Goal: Information Seeking & Learning: Learn about a topic

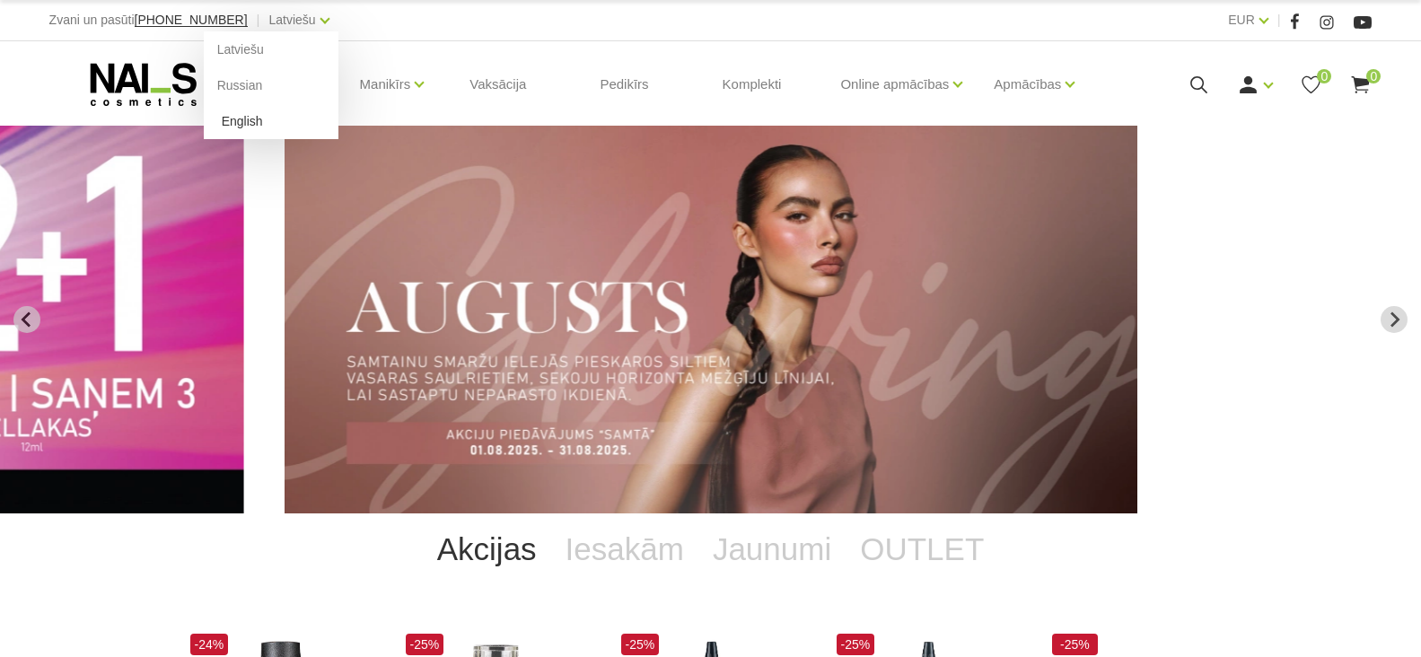
click at [205, 113] on link "English" at bounding box center [271, 121] width 135 height 36
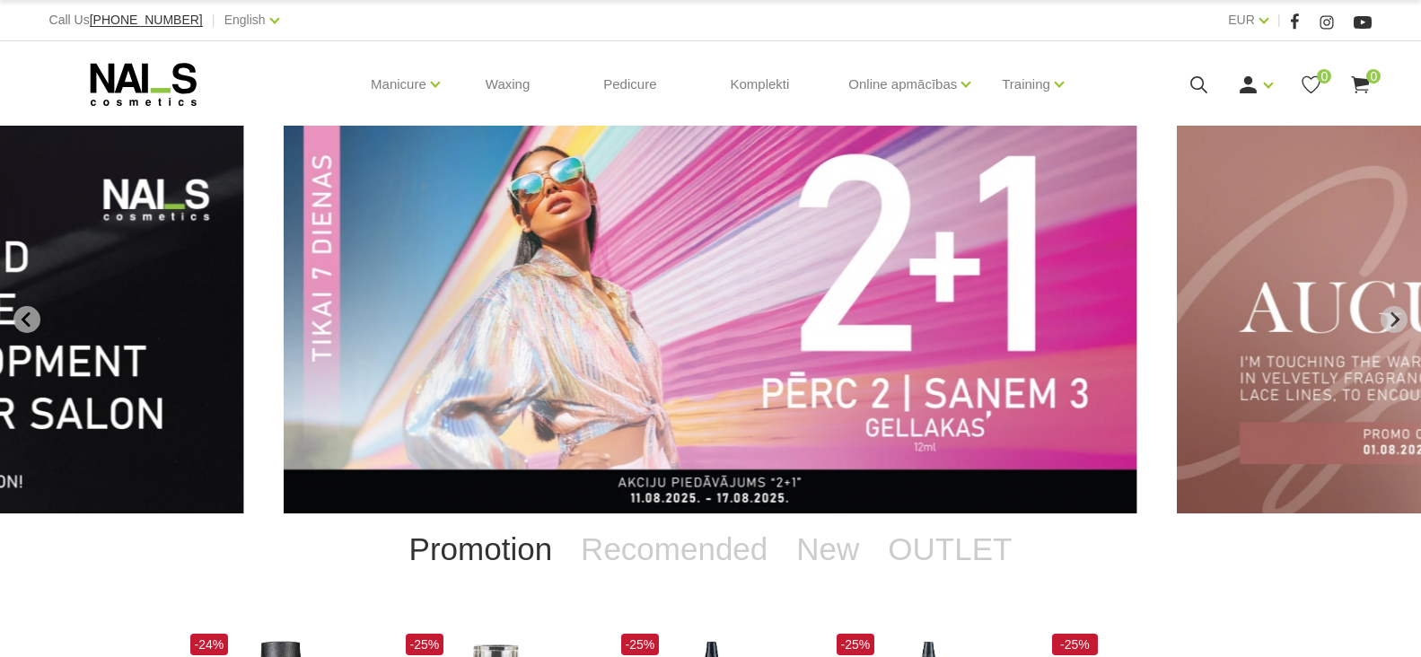
click at [0, 0] on link "Gels and acrygels" at bounding box center [0, 0] width 0 height 0
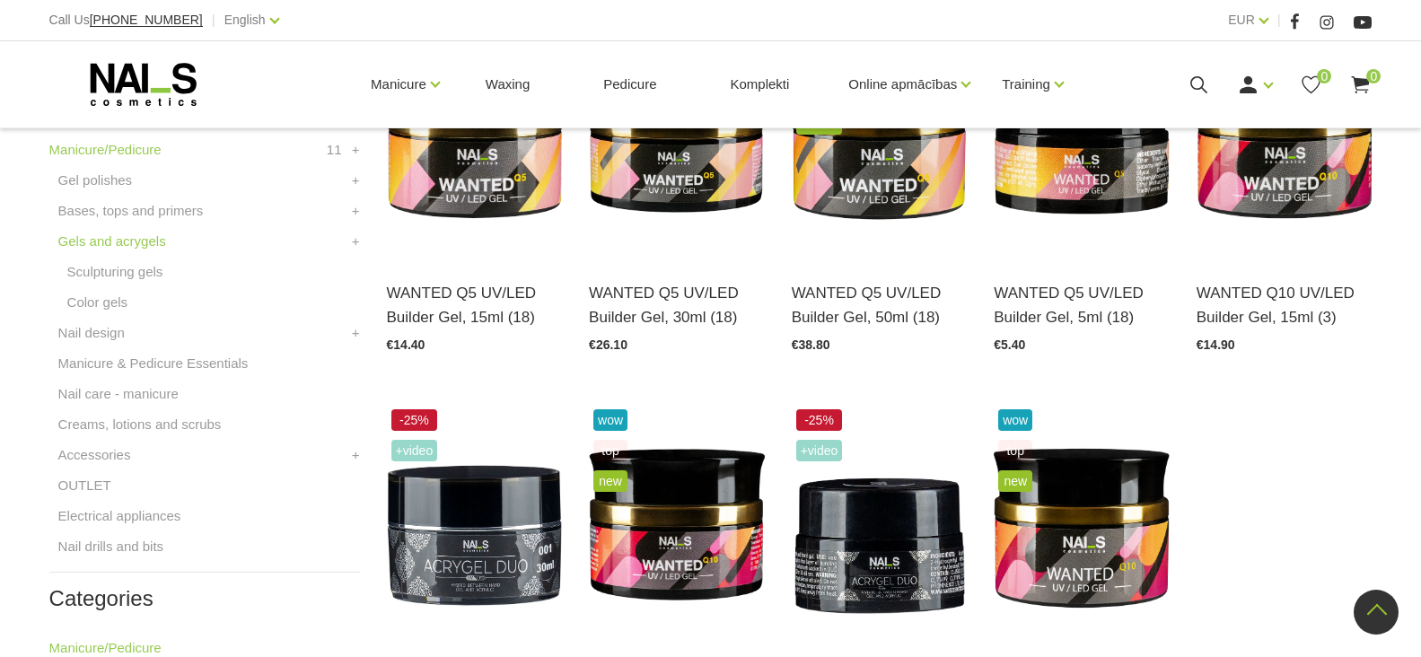
scroll to position [539, 0]
click at [1234, 299] on link "Open and choose" at bounding box center [1260, 293] width 127 height 25
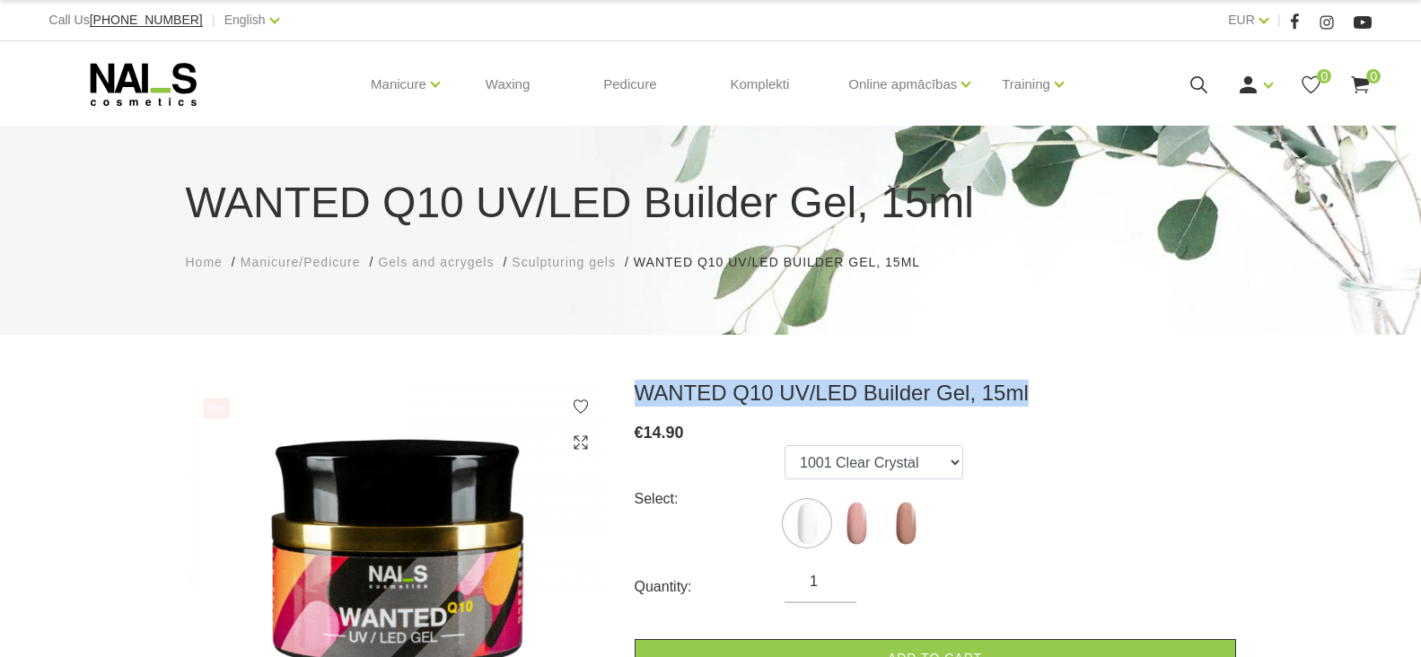
drag, startPoint x: 637, startPoint y: 392, endPoint x: 1057, endPoint y: 391, distance: 420.1
click at [1057, 391] on h3 "WANTED Q10 UV/LED Builder Gel, 15ml" at bounding box center [935, 393] width 601 height 27
copy h3 "WANTED Q10 UV/LED Builder Gel, 15ml"
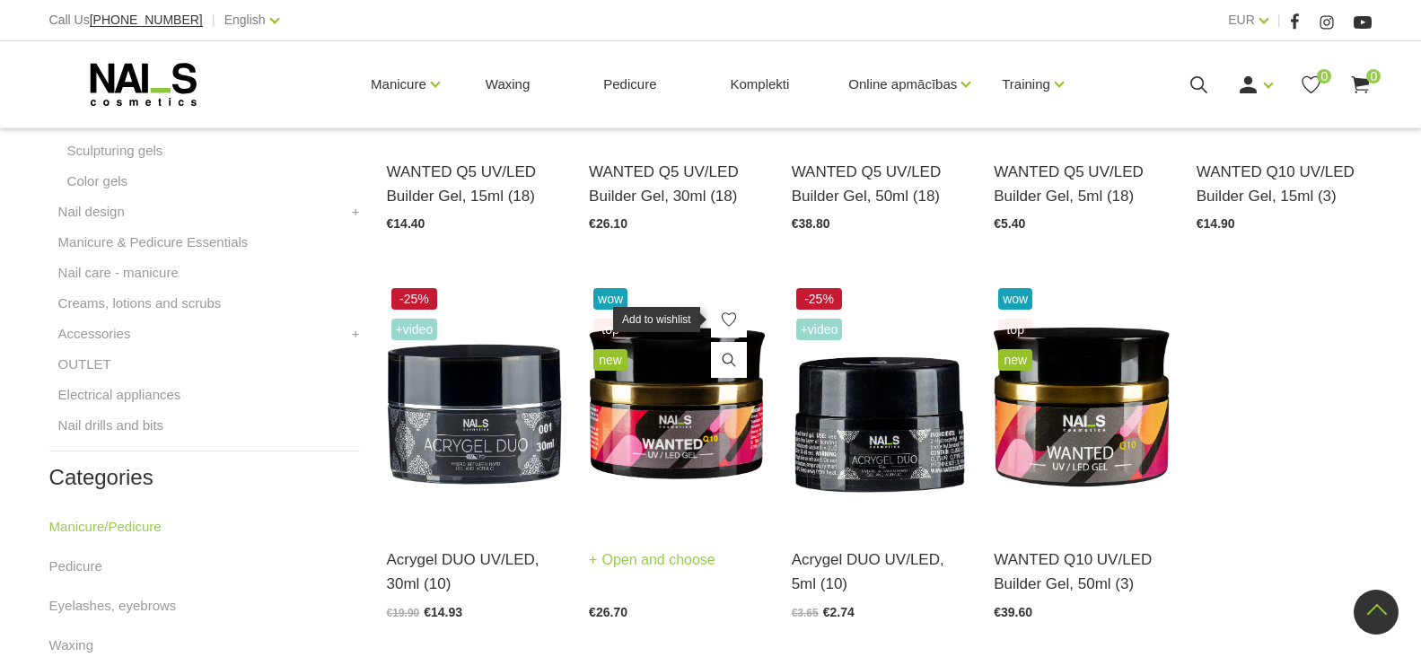
scroll to position [716, 0]
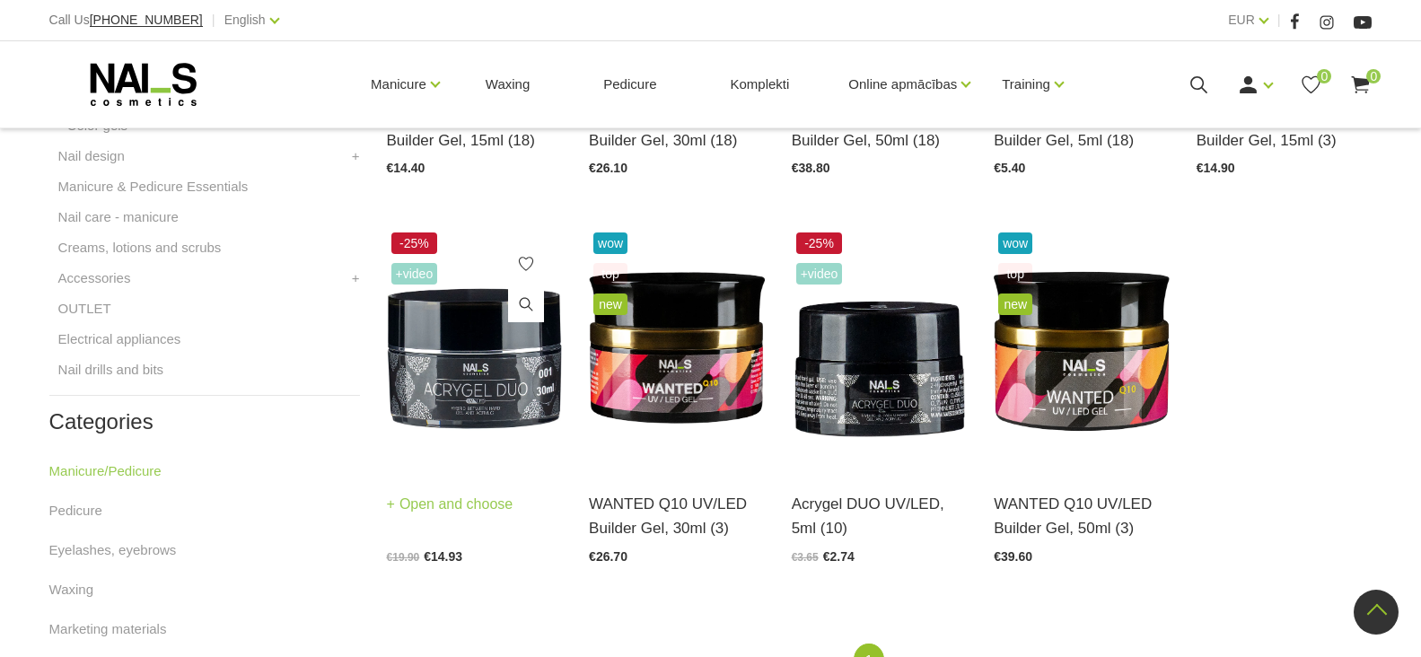
click at [457, 508] on link "Open and choose" at bounding box center [450, 504] width 127 height 25
click at [448, 504] on link "Open and choose" at bounding box center [450, 504] width 127 height 25
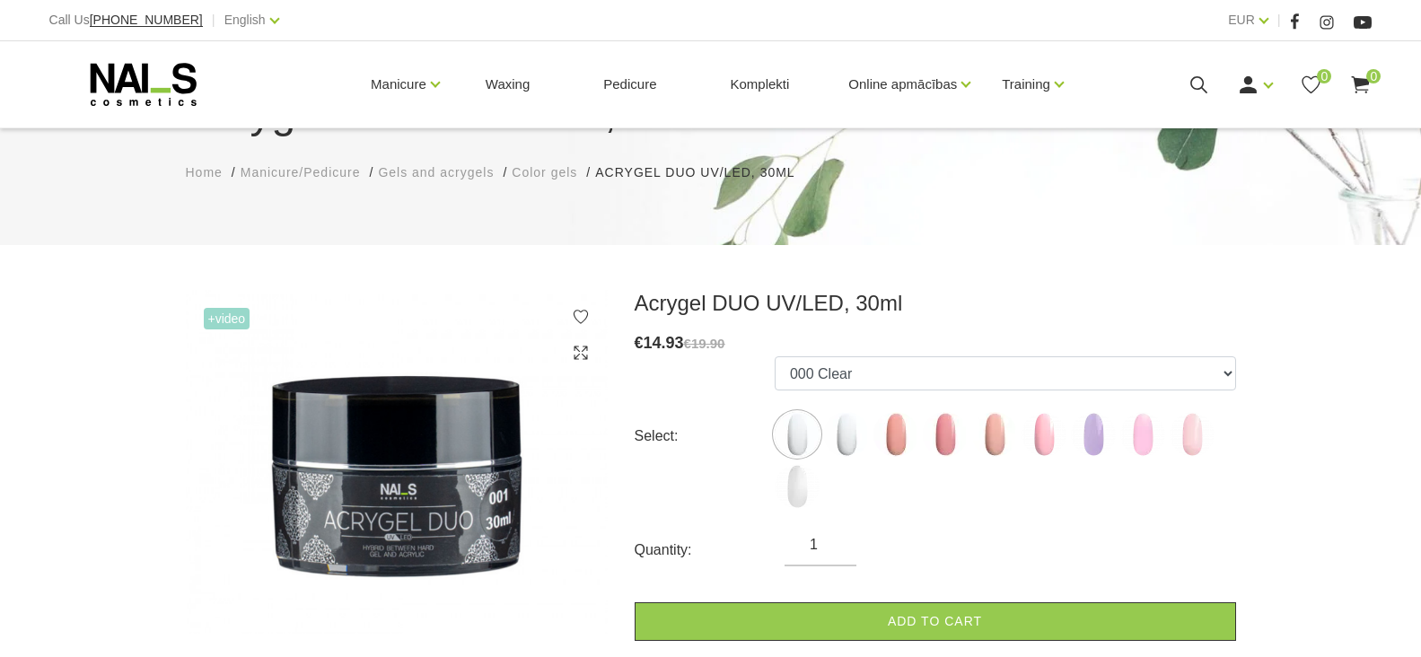
scroll to position [269, 0]
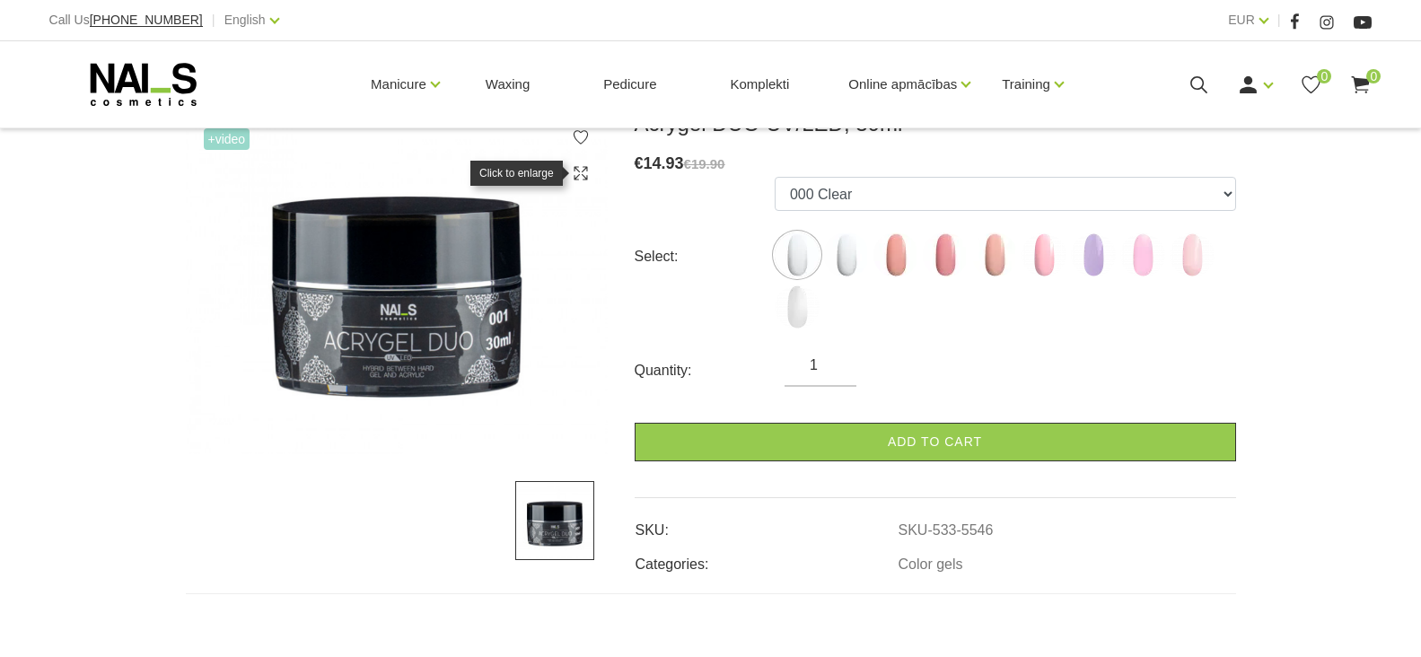
click at [583, 173] on icon at bounding box center [581, 173] width 18 height 18
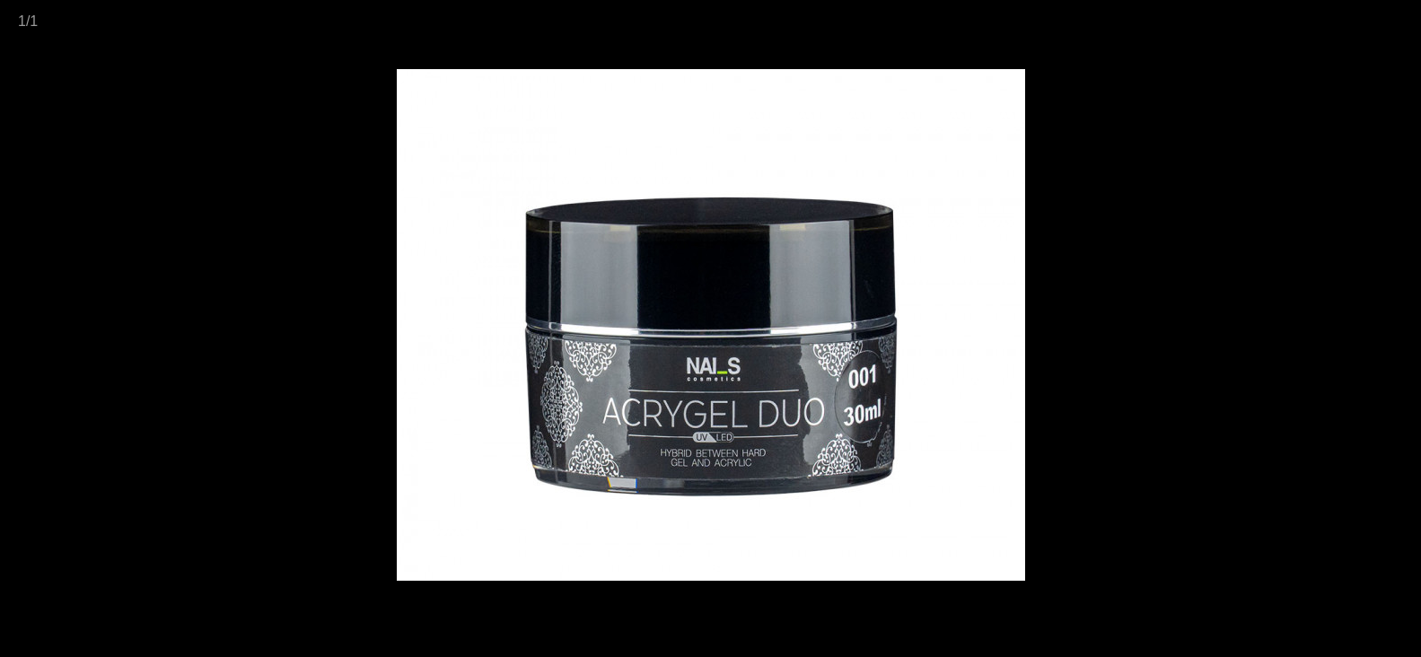
scroll to position [269, 0]
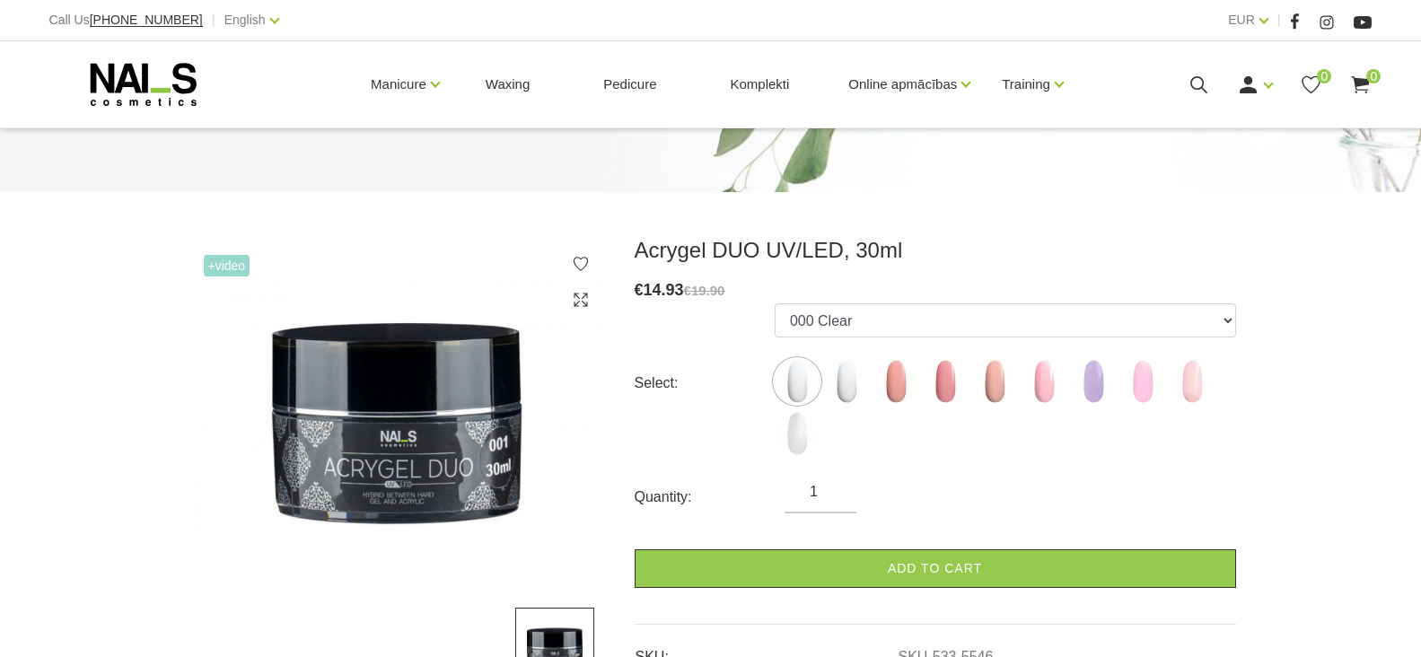
scroll to position [180, 0]
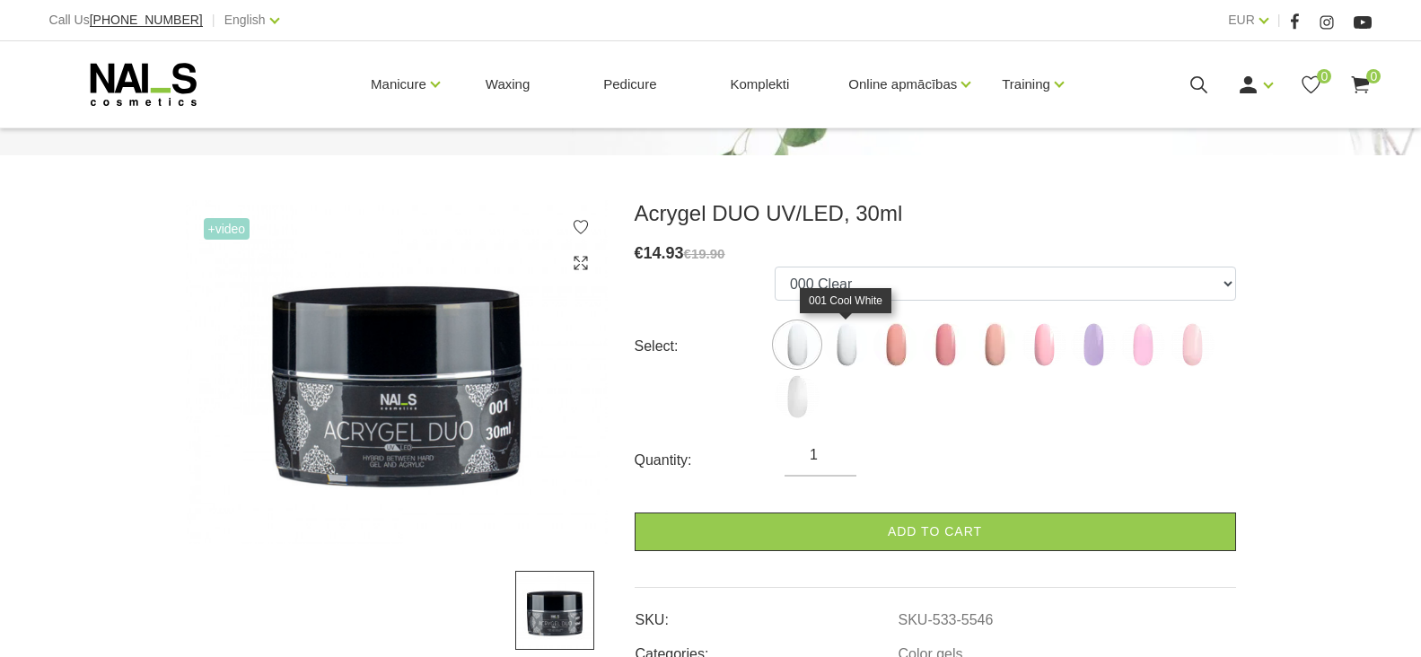
click at [847, 346] on img at bounding box center [846, 344] width 45 height 45
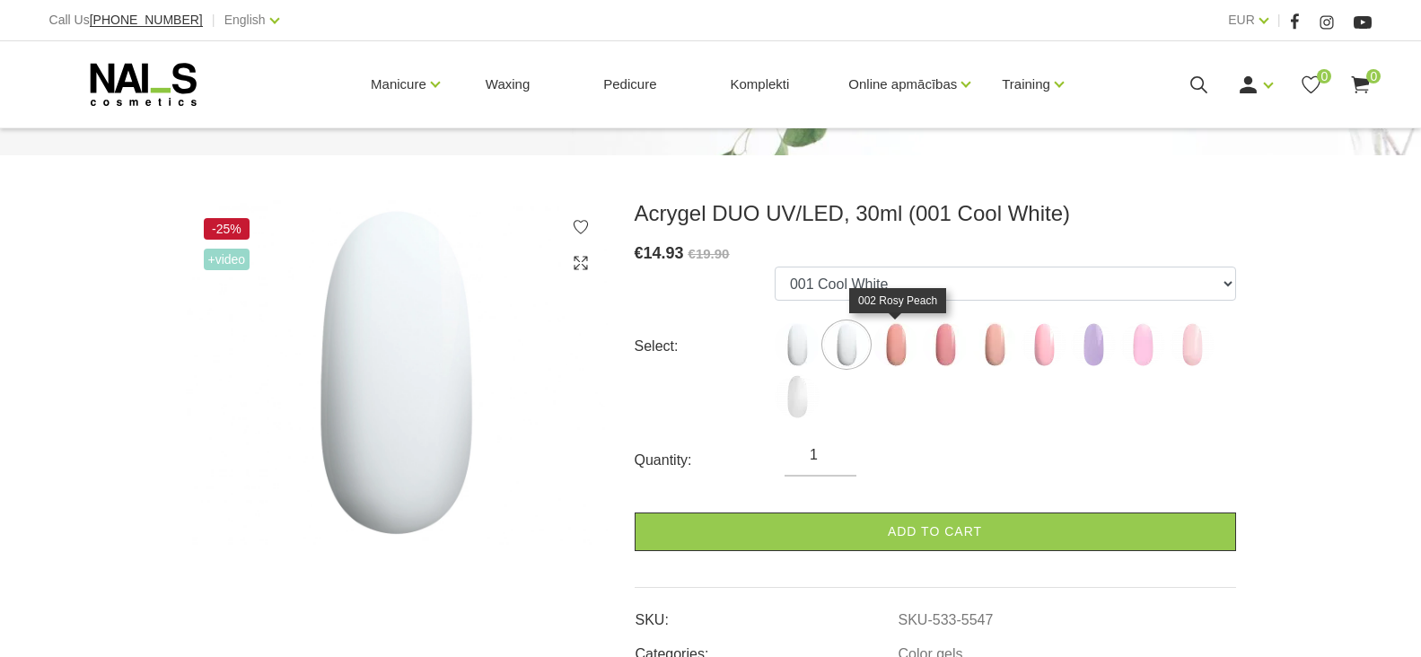
click at [894, 345] on img at bounding box center [896, 344] width 45 height 45
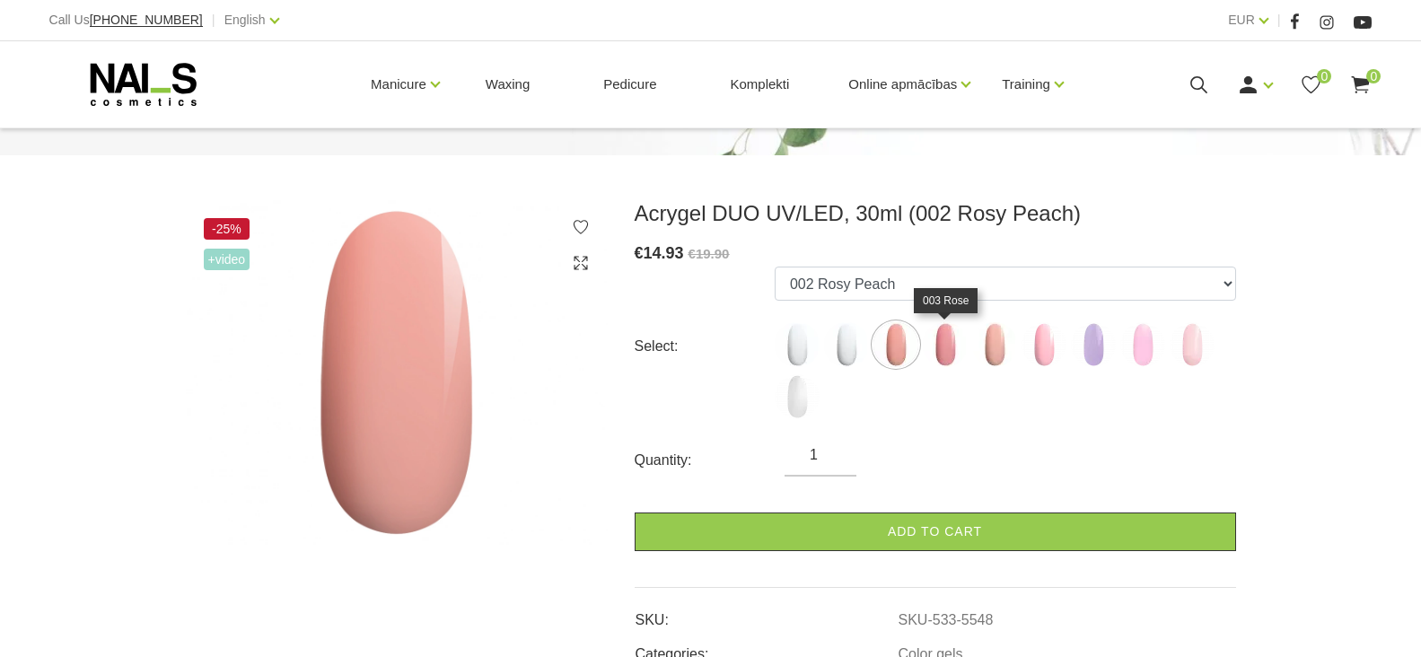
click at [943, 344] on img at bounding box center [945, 344] width 45 height 45
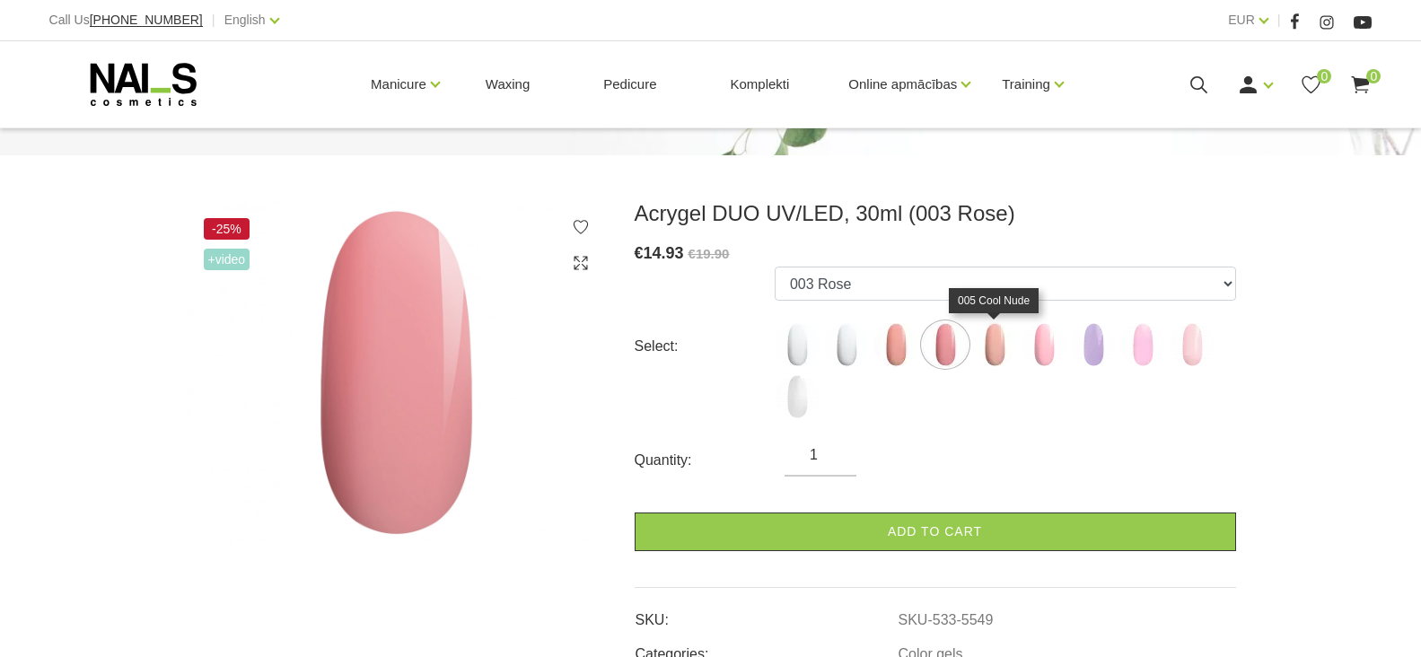
click at [997, 347] on img at bounding box center [994, 344] width 45 height 45
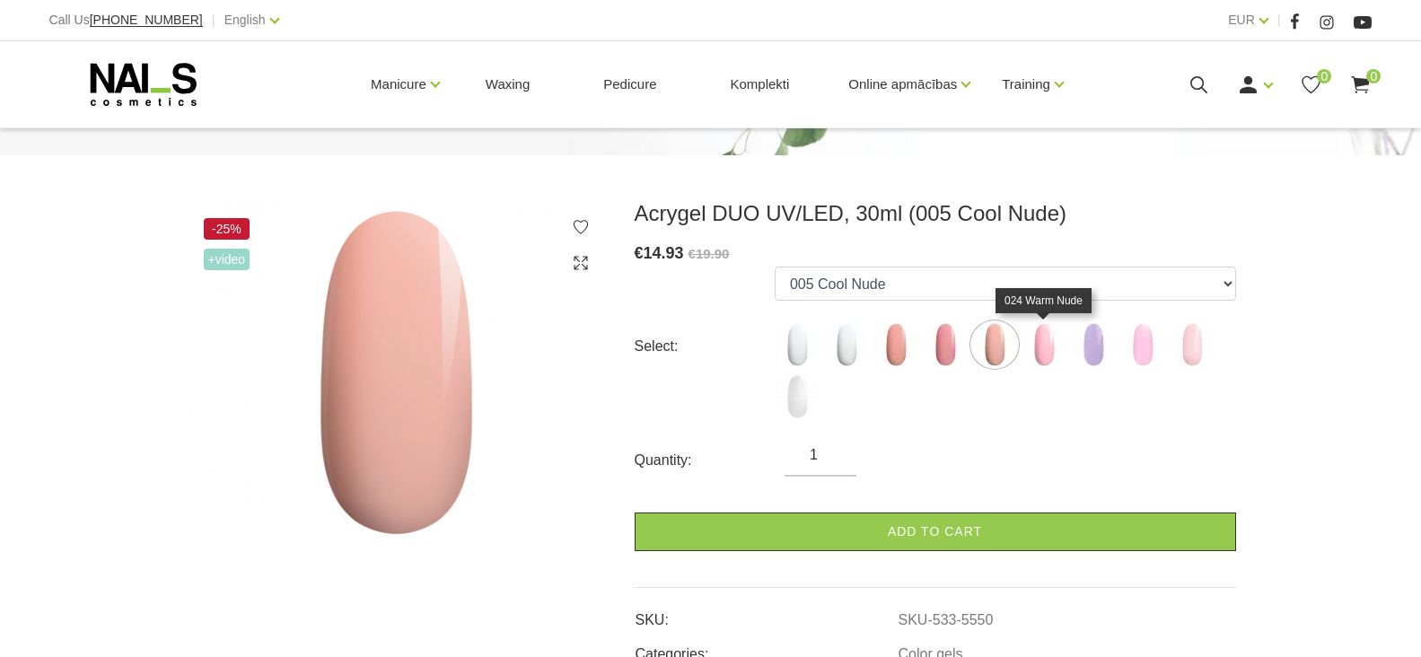
click at [1041, 349] on img at bounding box center [1044, 344] width 45 height 45
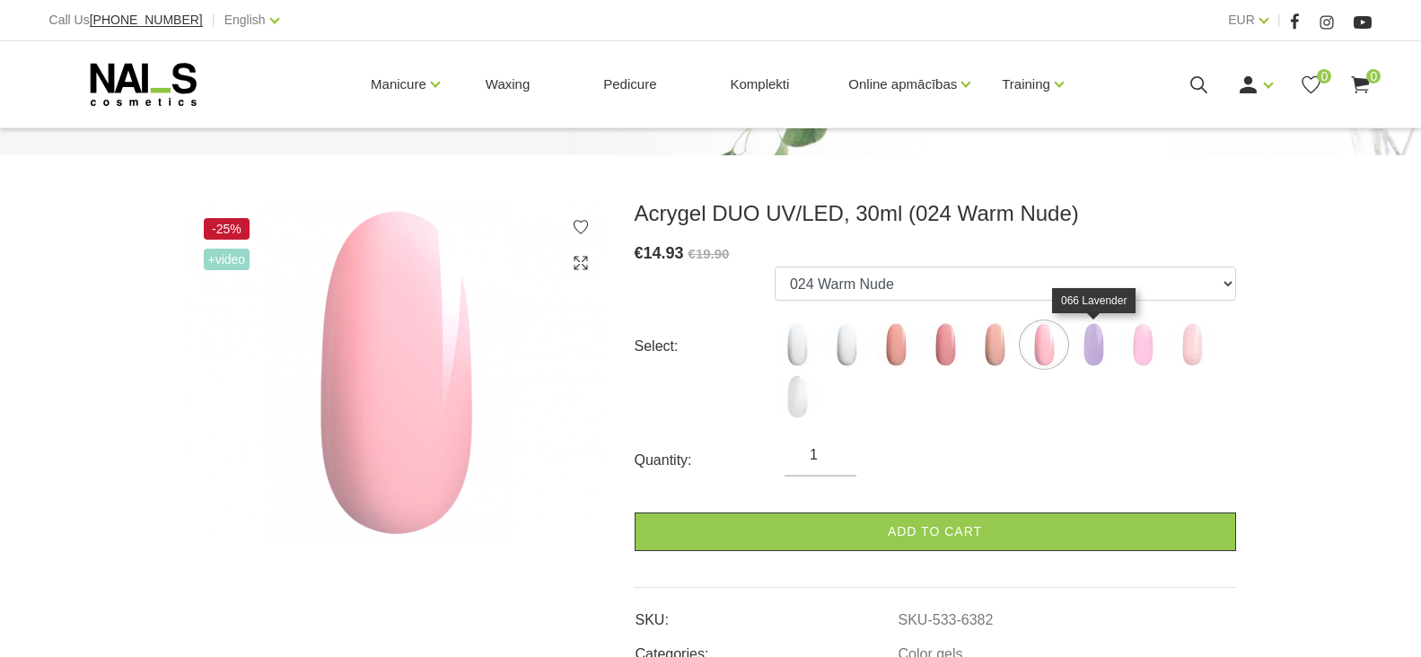
click at [1093, 347] on img at bounding box center [1093, 344] width 45 height 45
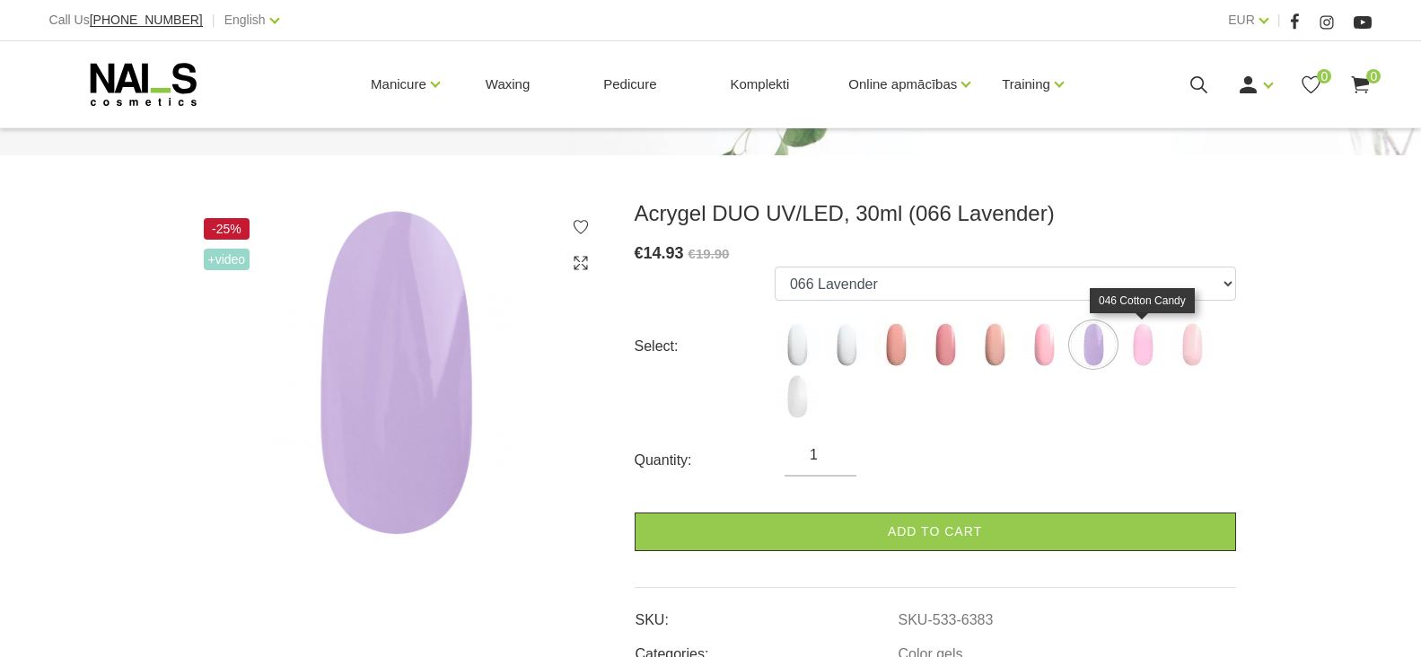
click at [1142, 352] on img at bounding box center [1142, 344] width 45 height 45
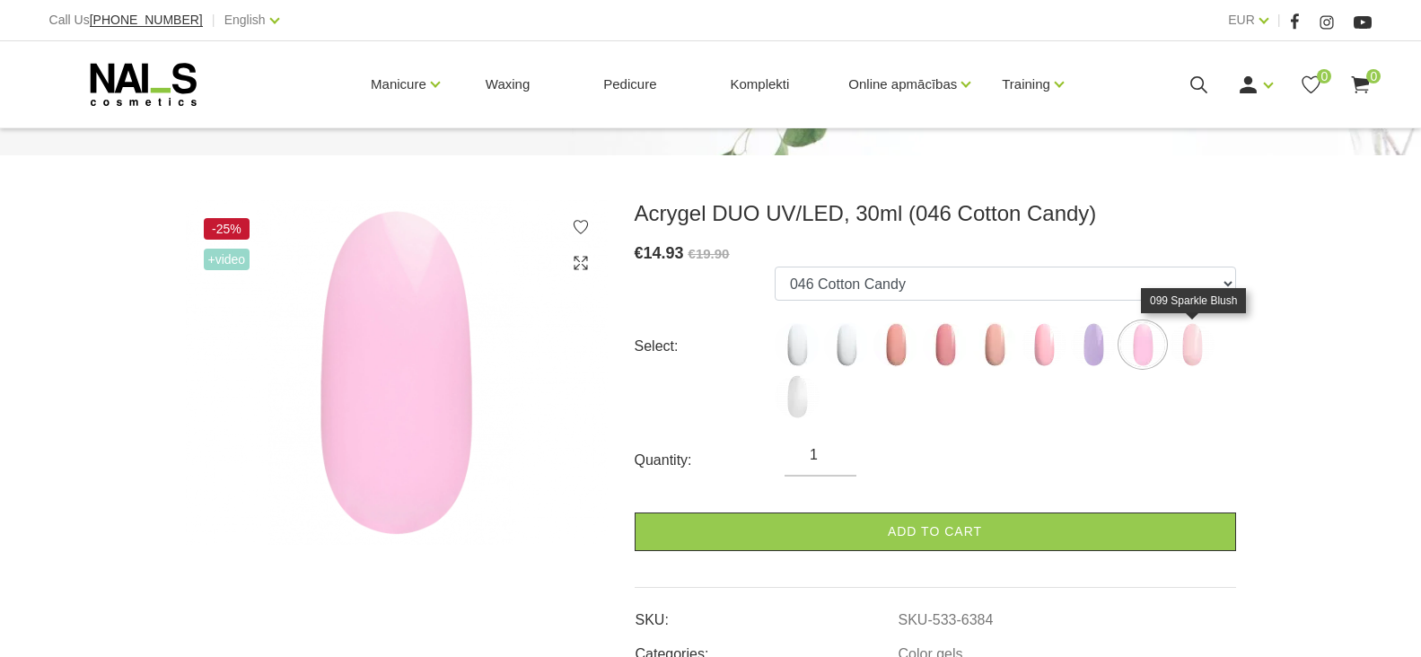
click at [1193, 341] on img at bounding box center [1192, 344] width 45 height 45
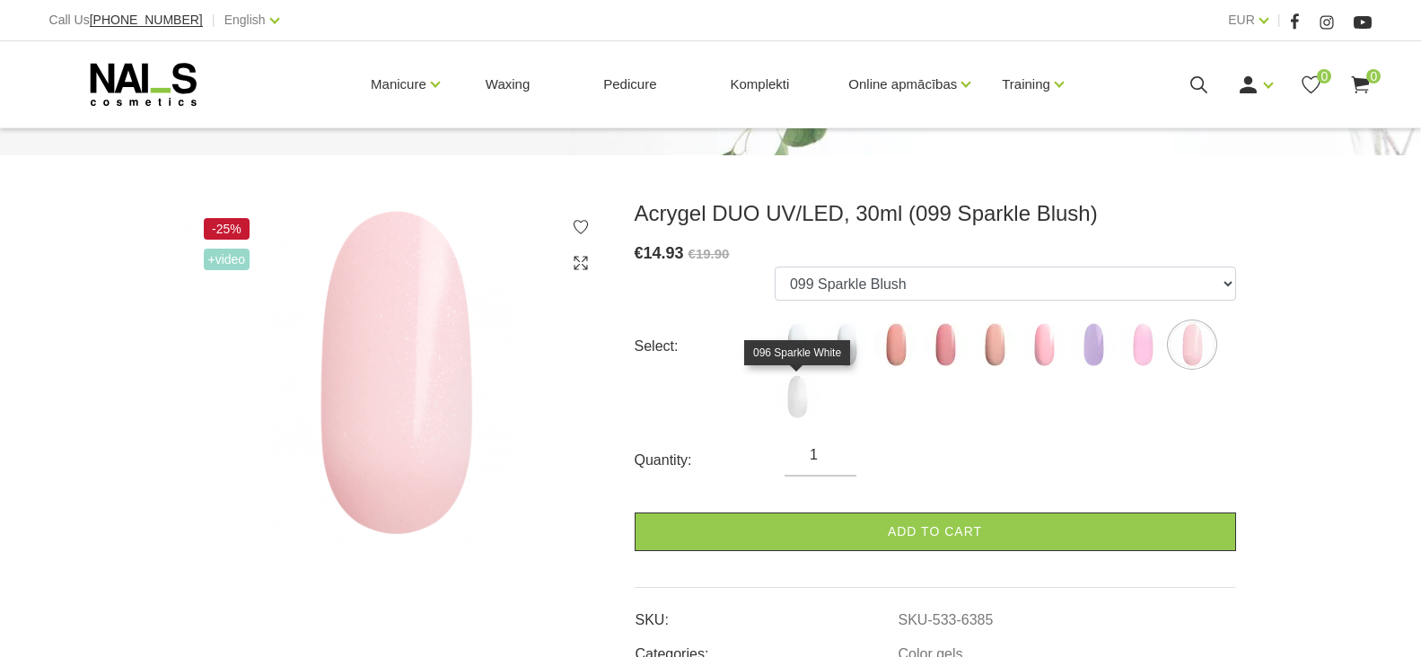
click at [797, 398] on img at bounding box center [797, 396] width 45 height 45
select select "6386"
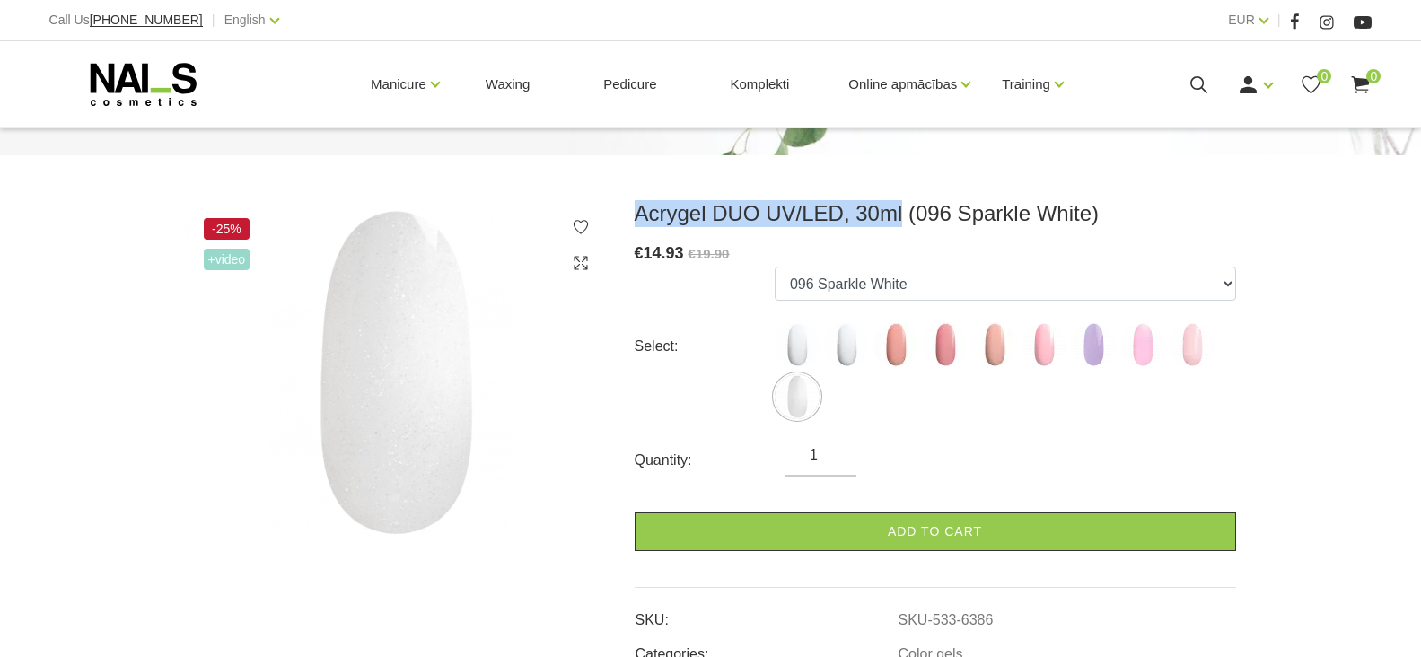
drag, startPoint x: 642, startPoint y: 206, endPoint x: 894, endPoint y: 223, distance: 252.8
click at [894, 223] on h3 "Acrygel DUO UV/LED, 30ml (096 Sparkle White)" at bounding box center [935, 213] width 601 height 27
copy h3 "Acrygel DUO UV/LED, 30ml"
click at [393, 594] on div "-25% +Video" at bounding box center [396, 432] width 449 height 465
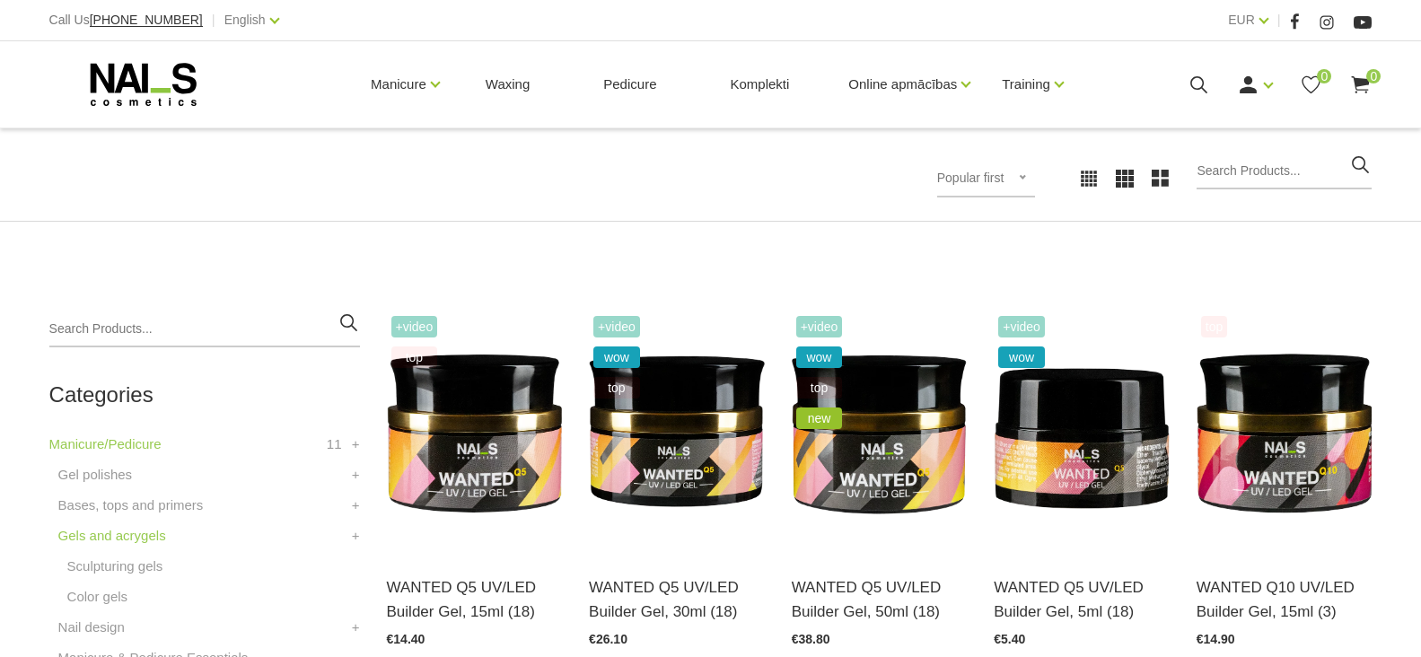
scroll to position [716, 0]
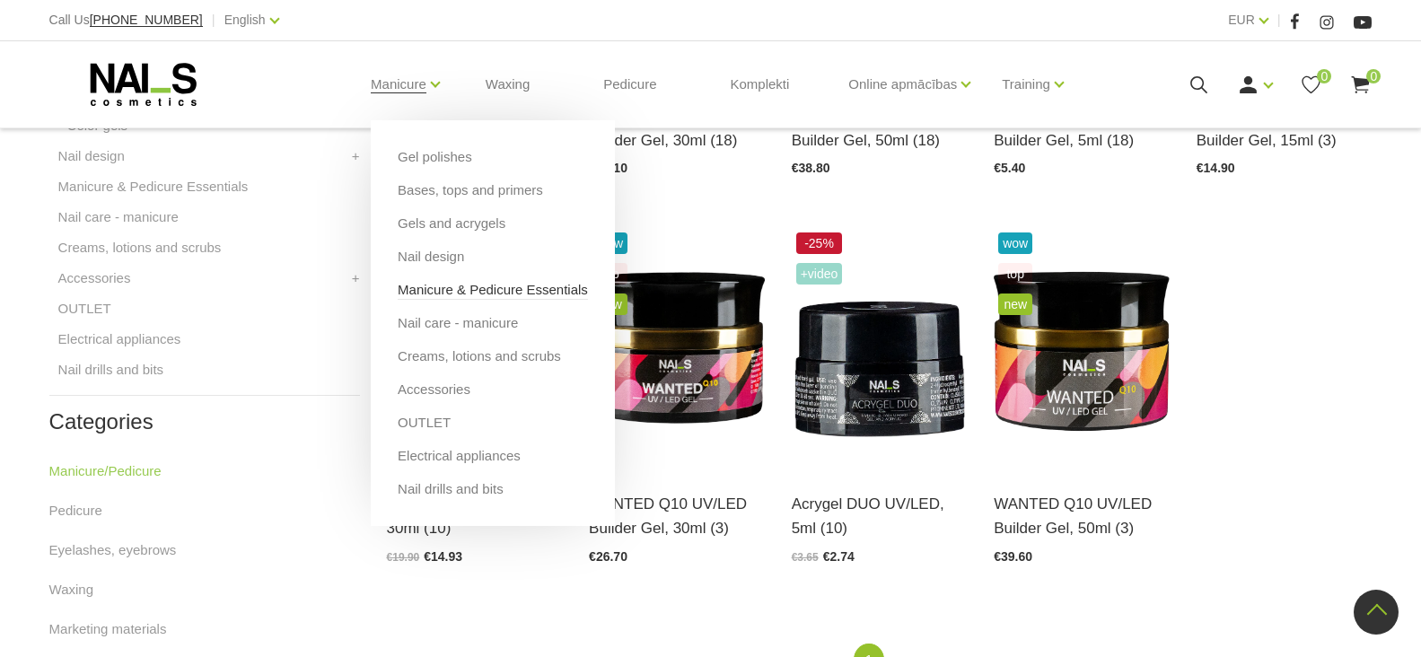
click at [433, 293] on link "Manicure & Pedicure Essentials" at bounding box center [493, 290] width 190 height 20
